Goal: Transaction & Acquisition: Purchase product/service

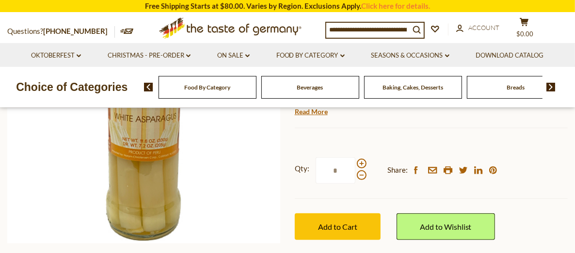
scroll to position [291, 0]
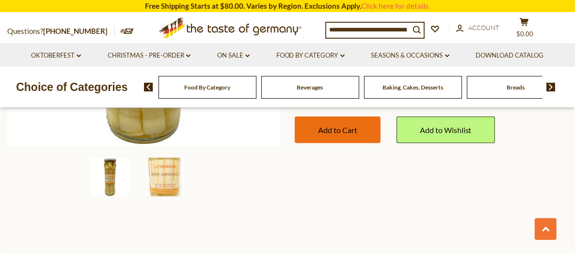
click at [339, 135] on span "Add to Cart" at bounding box center [337, 129] width 39 height 9
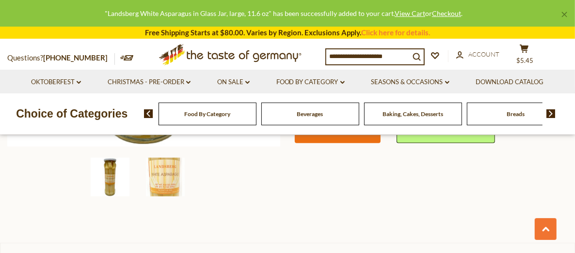
click at [345, 135] on span "Add to Cart" at bounding box center [337, 129] width 39 height 9
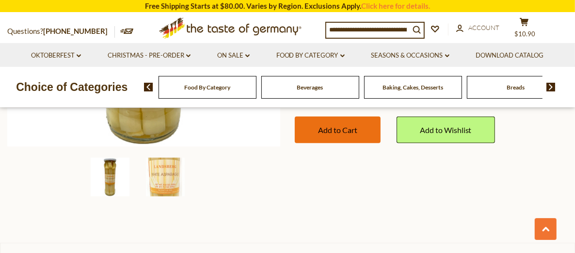
click at [355, 135] on span "Add to Cart" at bounding box center [337, 129] width 39 height 9
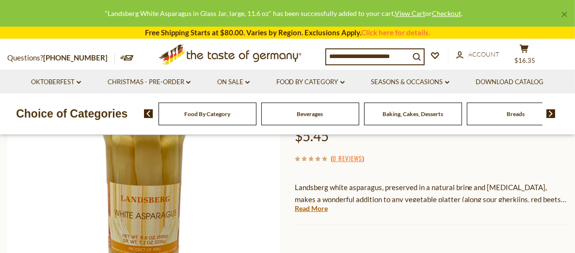
scroll to position [0, 0]
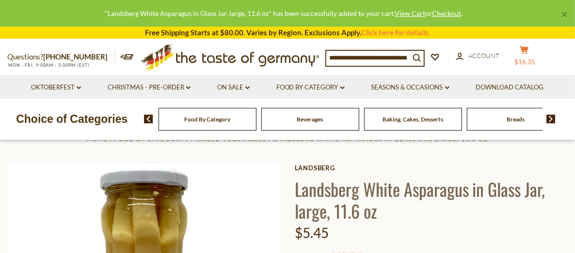
click at [530, 60] on button "cart $16.35" at bounding box center [523, 58] width 29 height 24
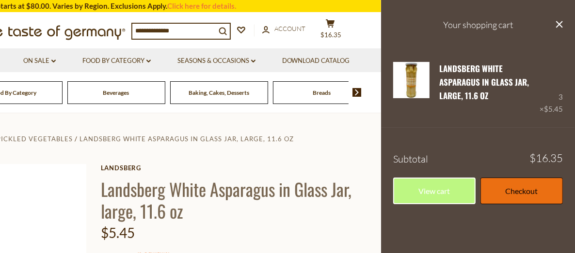
click at [529, 199] on link "Checkout" at bounding box center [521, 191] width 82 height 27
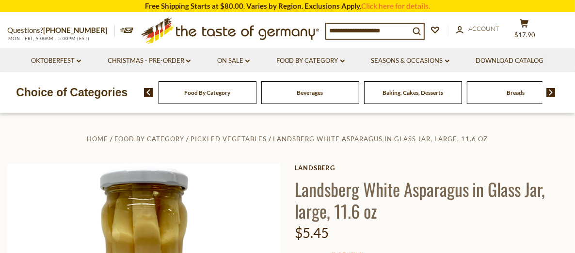
click at [256, 97] on div "Baking, Cakes, Desserts" at bounding box center [207, 92] width 98 height 23
click at [199, 102] on div "Food By Category" at bounding box center [207, 92] width 98 height 23
click at [300, 92] on span "Beverages" at bounding box center [305, 92] width 26 height 7
